Goal: Navigation & Orientation: Go to known website

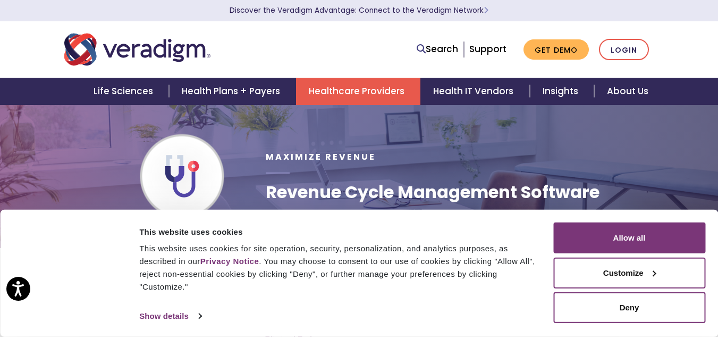
click at [615, 38] on div "Search Support Get Demo Login" at bounding box center [359, 49] width 606 height 35
click at [623, 52] on link "Login" at bounding box center [624, 50] width 50 height 22
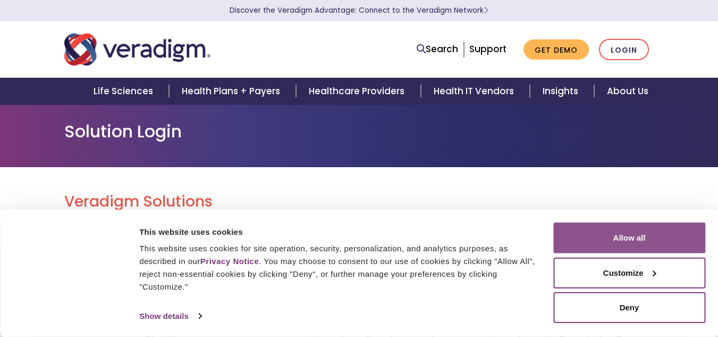
click at [633, 240] on button "Allow all" at bounding box center [629, 237] width 152 height 31
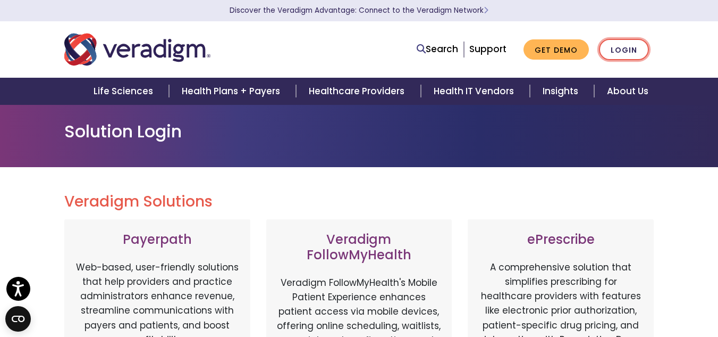
click at [615, 55] on link "Login" at bounding box center [624, 50] width 50 height 22
